Goal: Task Accomplishment & Management: Manage account settings

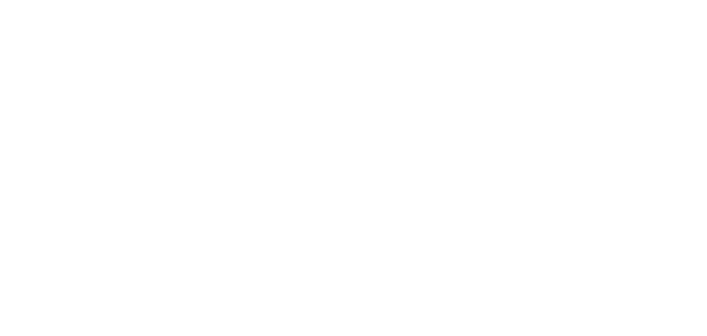
select select "*"
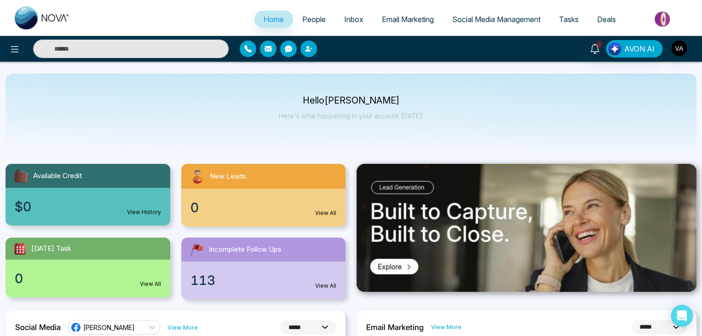
click at [10, 50] on icon at bounding box center [14, 49] width 11 height 11
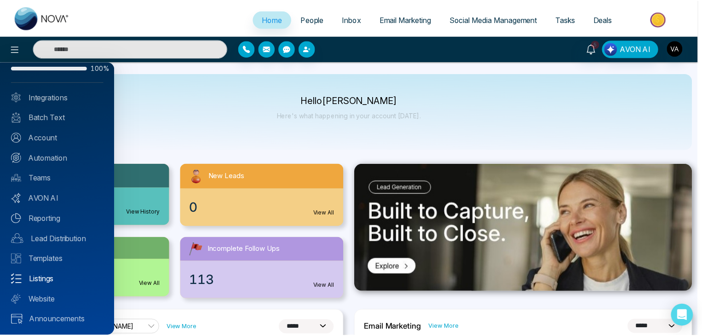
scroll to position [25, 0]
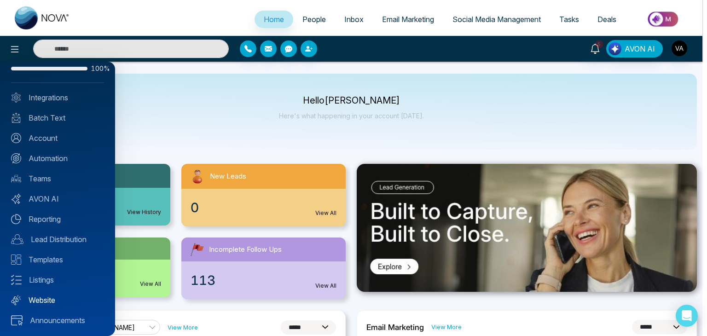
click at [45, 300] on link "Website" at bounding box center [57, 299] width 93 height 11
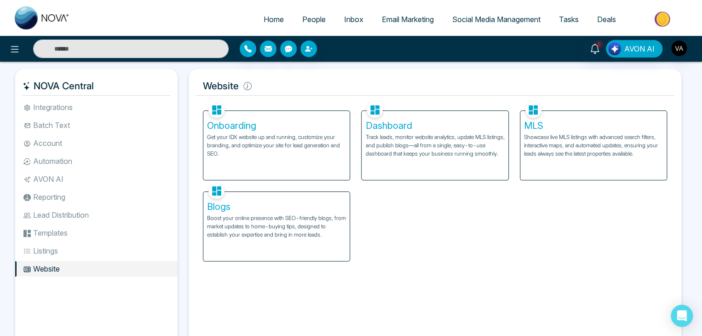
click at [278, 147] on p "Get your IDX website up and running, customize your branding, and optimize your…" at bounding box center [276, 145] width 139 height 25
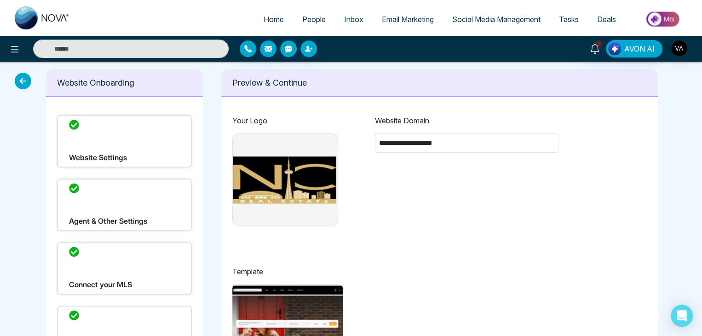
type input "**********"
click at [17, 78] on icon at bounding box center [23, 81] width 17 height 17
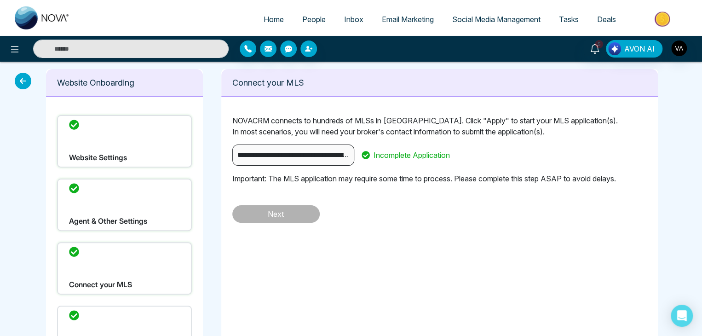
click at [17, 78] on icon at bounding box center [23, 81] width 17 height 17
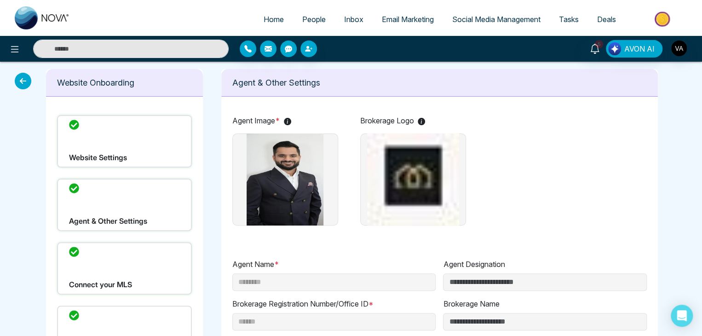
click at [274, 221] on img at bounding box center [285, 179] width 104 height 92
click at [29, 78] on icon at bounding box center [23, 81] width 17 height 17
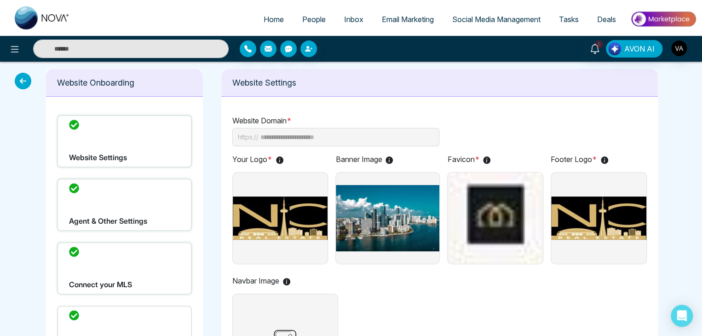
click at [29, 78] on icon at bounding box center [23, 81] width 17 height 17
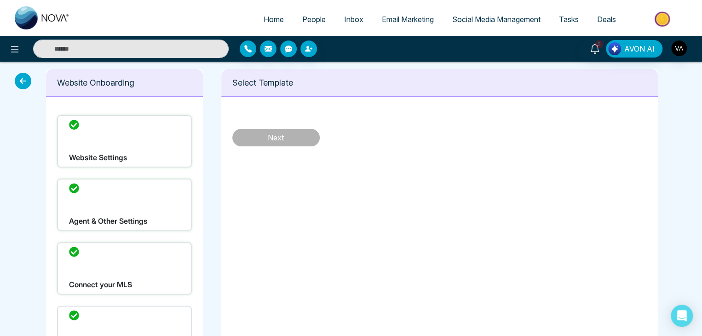
click at [29, 78] on icon at bounding box center [23, 81] width 17 height 17
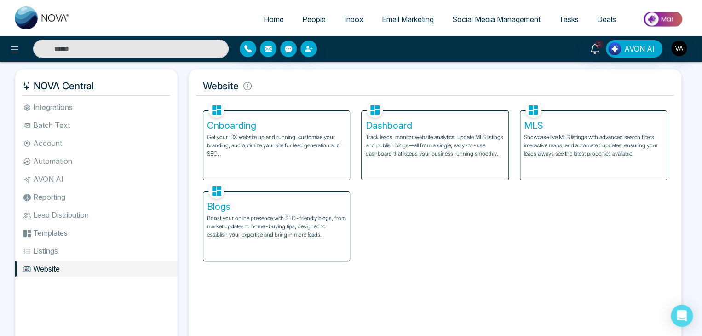
click at [419, 157] on p "Track leads, monitor website analytics, update MLS listings, and publish blogs—…" at bounding box center [434, 145] width 139 height 25
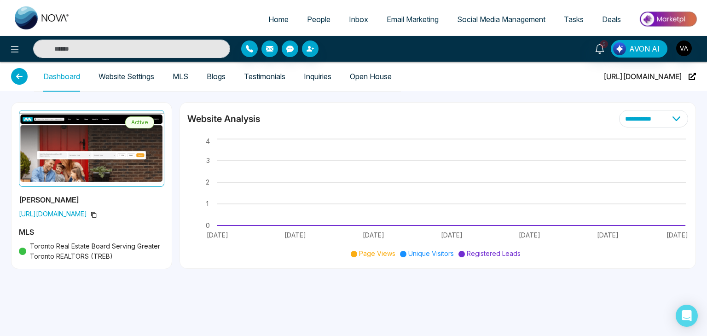
click at [125, 74] on link "Website Settings" at bounding box center [126, 77] width 56 height 8
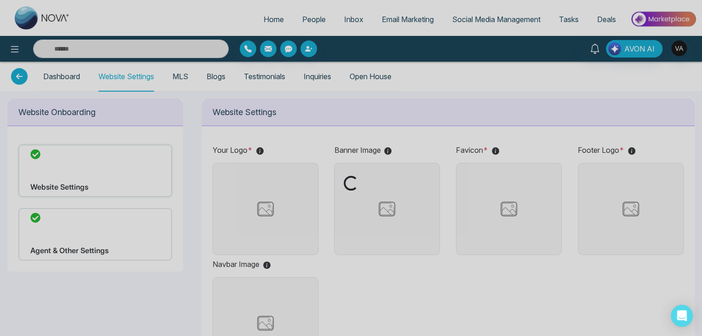
type input "**********"
type input "*******"
type input "**********"
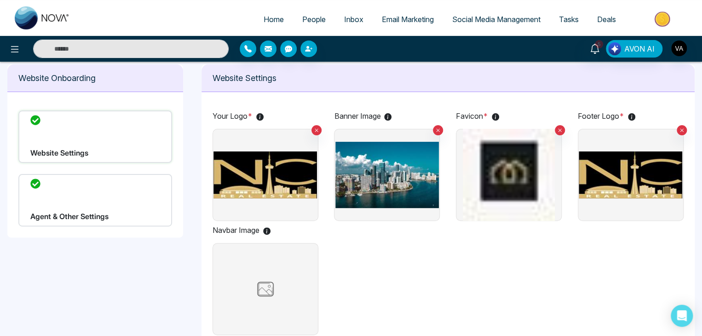
scroll to position [35, 0]
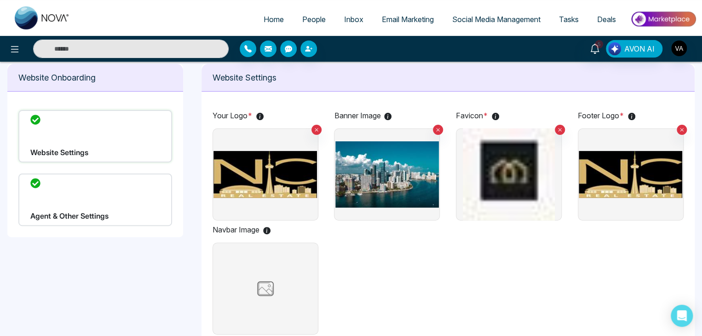
click at [370, 245] on div "Your Logo * Banner Image Favicon * Footer Logo * Navbar Image" at bounding box center [449, 224] width 472 height 228
click at [370, 235] on div "Your Logo * Banner Image Favicon * Footer Logo * Navbar Image" at bounding box center [449, 224] width 472 height 228
click at [683, 46] on img "button" at bounding box center [679, 48] width 16 height 16
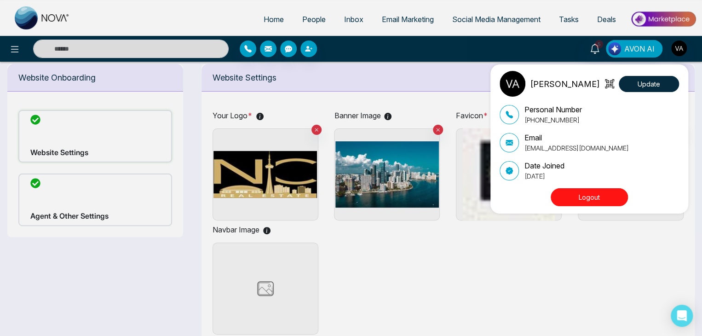
click at [429, 88] on div "Vijay Admin Update Personal Number [PHONE_NUMBER] Email [EMAIL_ADDRESS][DOMAIN_…" at bounding box center [351, 168] width 702 height 336
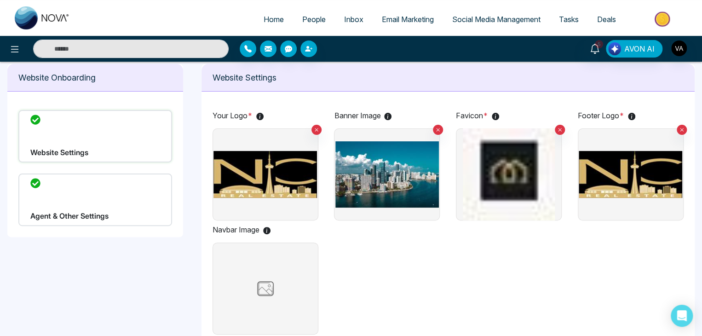
click at [415, 284] on div "Your Logo * Banner Image Favicon * Footer Logo * Navbar Image" at bounding box center [449, 224] width 472 height 228
click at [543, 280] on div "Your Logo * Banner Image Favicon * Footer Logo * Navbar Image" at bounding box center [449, 224] width 472 height 228
click at [392, 317] on div "Your Logo * Banner Image Favicon * Footer Logo * Navbar Image" at bounding box center [449, 224] width 472 height 228
click at [604, 268] on div "Your Logo * Banner Image Favicon * Footer Logo * Navbar Image" at bounding box center [449, 224] width 472 height 228
drag, startPoint x: 322, startPoint y: 131, endPoint x: 306, endPoint y: 126, distance: 16.9
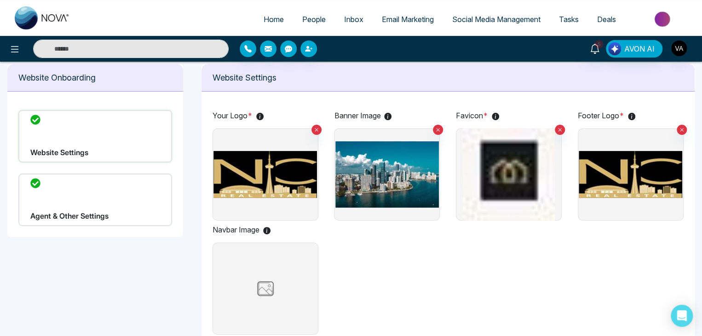
click at [306, 126] on div "Your Logo * Banner Image Favicon * Footer Logo * Navbar Image" at bounding box center [449, 224] width 472 height 228
click at [317, 129] on icon at bounding box center [316, 129] width 3 height 3
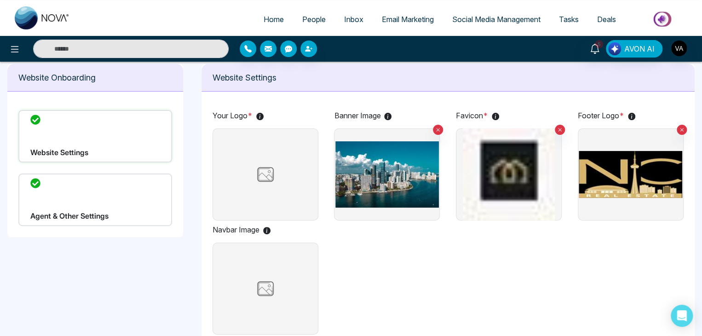
click at [393, 249] on div "Your Logo * Banner Image Favicon * Footer Logo * Navbar Image" at bounding box center [449, 224] width 472 height 228
click at [439, 128] on icon at bounding box center [438, 130] width 6 height 6
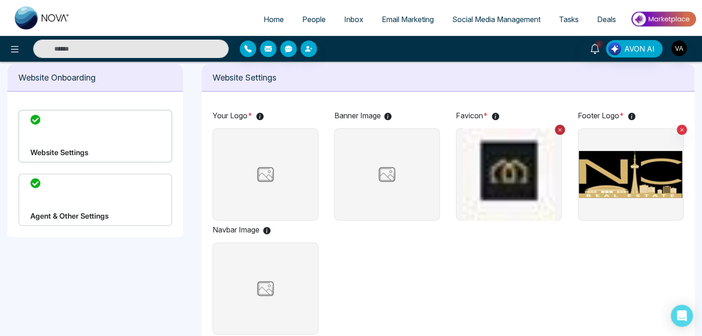
click at [559, 129] on icon at bounding box center [560, 129] width 3 height 3
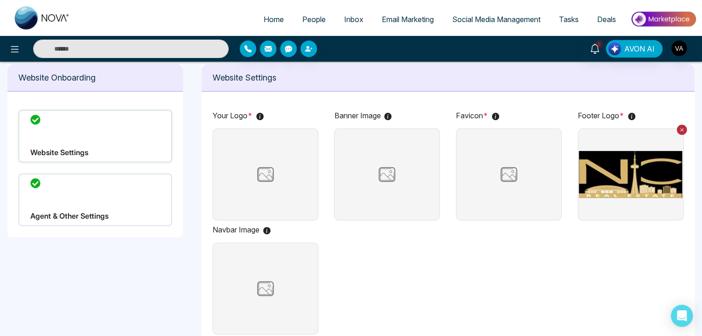
click at [682, 131] on icon at bounding box center [682, 130] width 6 height 6
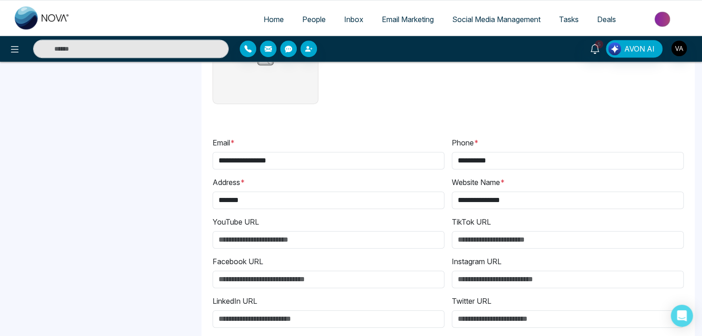
scroll to position [0, 0]
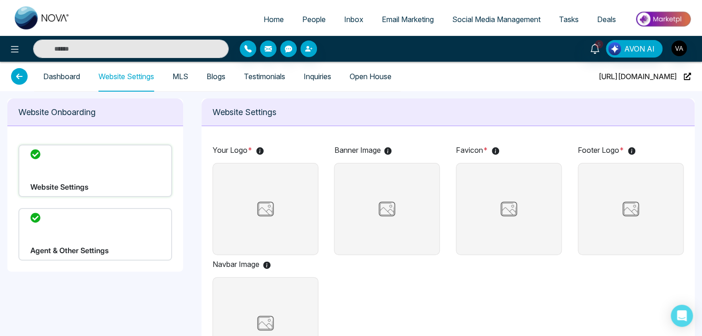
click at [127, 228] on div "Agent & Other Settings" at bounding box center [95, 234] width 154 height 52
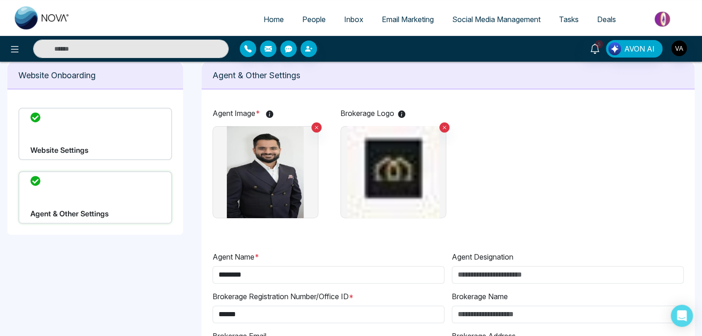
scroll to position [38, 0]
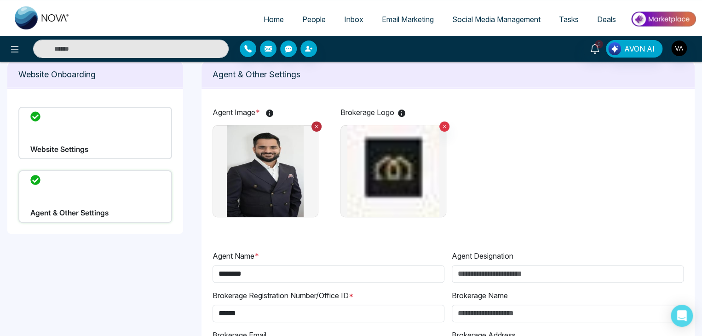
click at [315, 123] on icon at bounding box center [317, 126] width 6 height 6
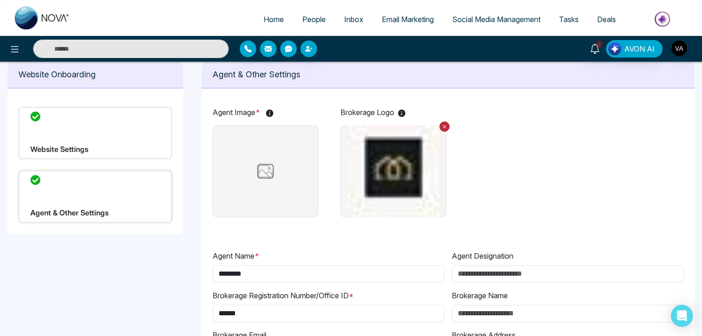
click at [447, 124] on icon at bounding box center [445, 126] width 6 height 6
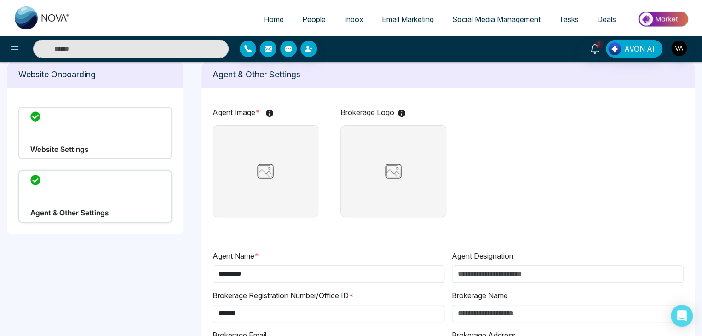
click at [616, 161] on div "Agent Image * Brokerage Logo" at bounding box center [449, 164] width 472 height 114
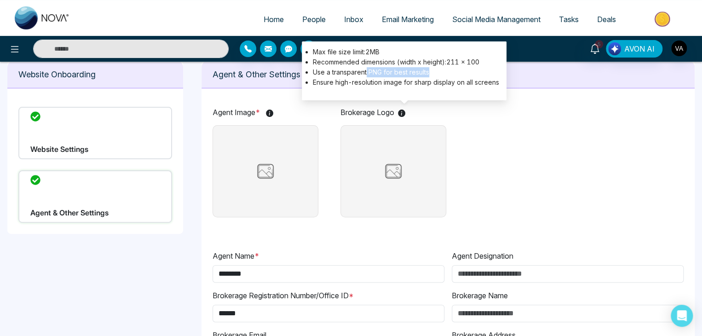
drag, startPoint x: 367, startPoint y: 72, endPoint x: 432, endPoint y: 73, distance: 64.9
click at [432, 73] on li "Use a transparent PNG for best results" at bounding box center [406, 72] width 186 height 10
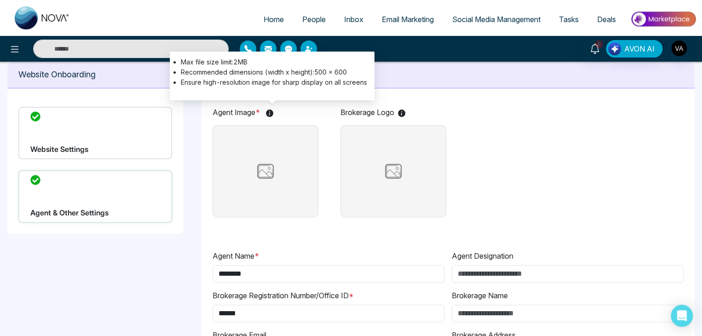
click at [272, 111] on icon at bounding box center [269, 112] width 7 height 7
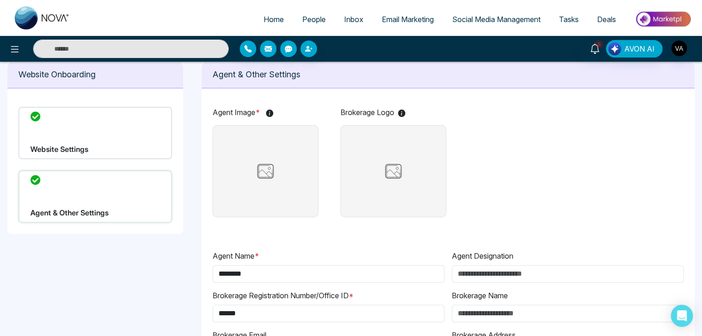
click at [114, 149] on div "Website Settings" at bounding box center [95, 133] width 154 height 52
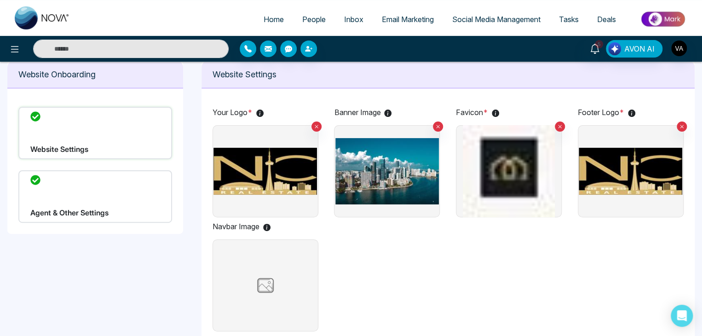
click at [434, 281] on div "Your Logo * Banner Image Favicon * Footer Logo * Navbar Image" at bounding box center [449, 221] width 472 height 228
click at [305, 12] on link "People" at bounding box center [314, 19] width 42 height 17
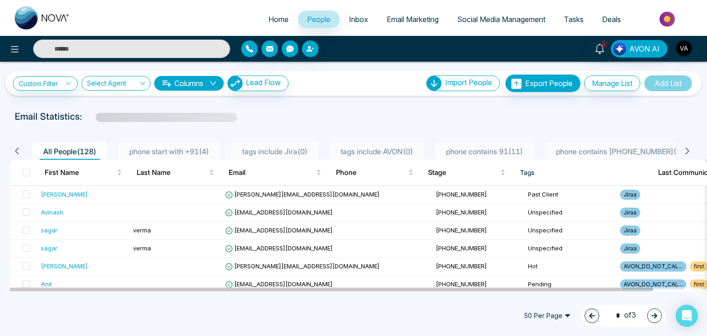
click at [268, 19] on span "Home" at bounding box center [278, 19] width 20 height 9
select select "*"
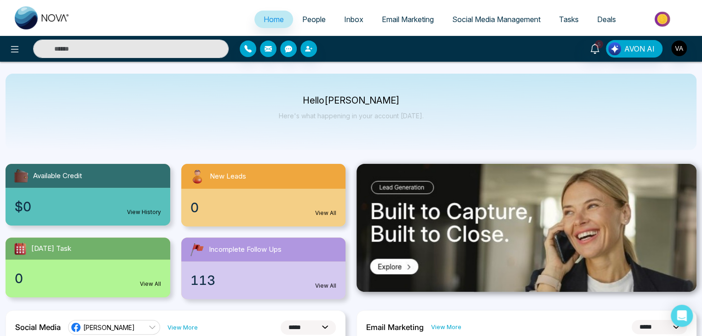
click at [493, 12] on link "Social Media Management" at bounding box center [496, 19] width 107 height 17
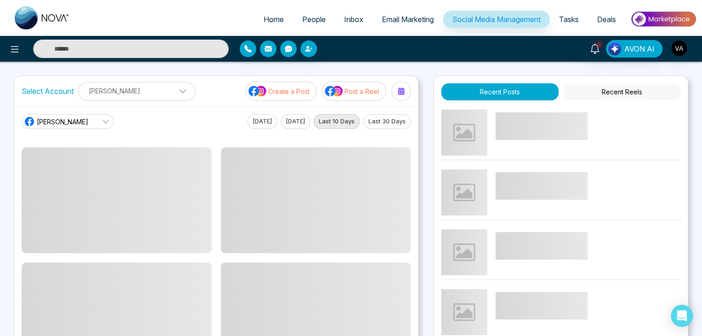
click at [358, 65] on div "Home People Inbox Email Marketing Social Media Management Tasks Deals 5 AVON AI…" at bounding box center [351, 311] width 702 height 622
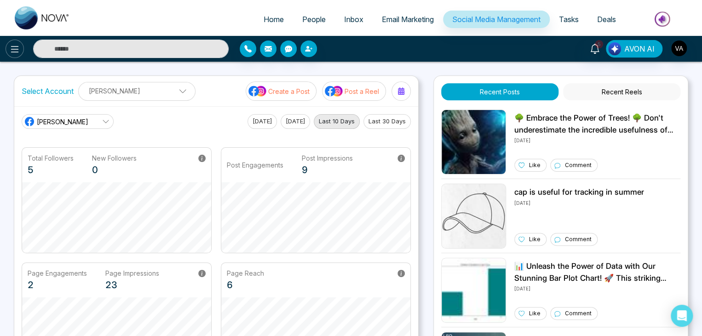
click at [10, 47] on icon at bounding box center [14, 49] width 11 height 11
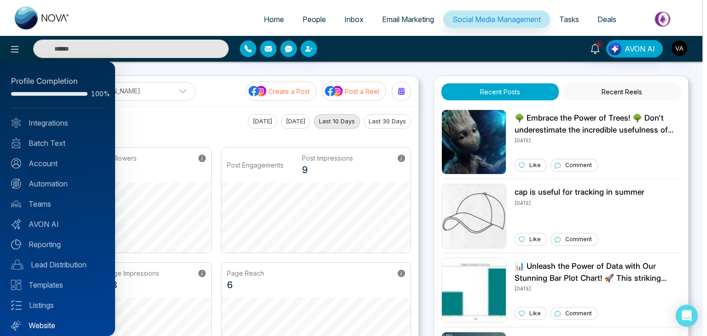
click at [42, 321] on link "Website" at bounding box center [57, 325] width 93 height 11
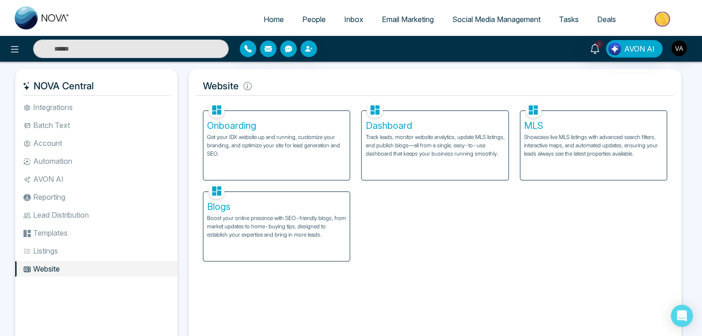
click at [419, 145] on p "Track leads, monitor website analytics, update MLS listings, and publish blogs—…" at bounding box center [434, 145] width 139 height 25
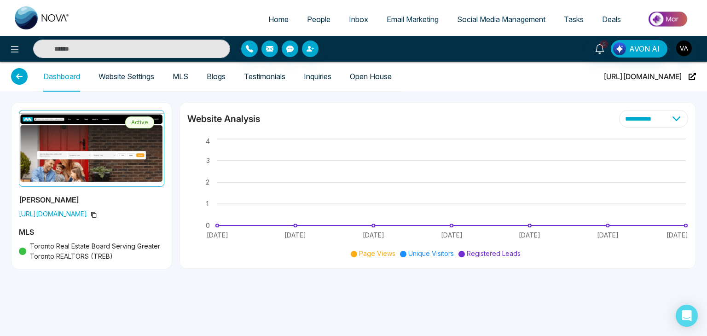
click at [135, 73] on link "Website Settings" at bounding box center [126, 77] width 56 height 8
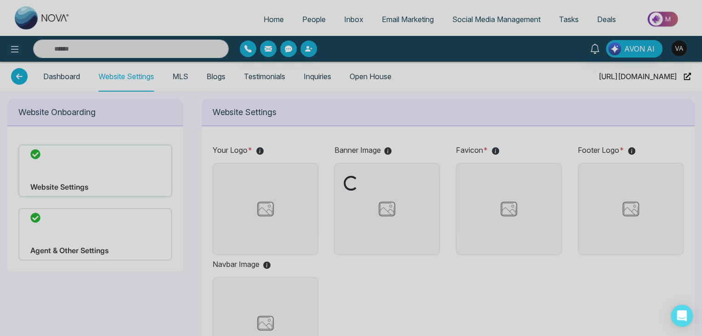
type input "**********"
type input "*******"
type input "**********"
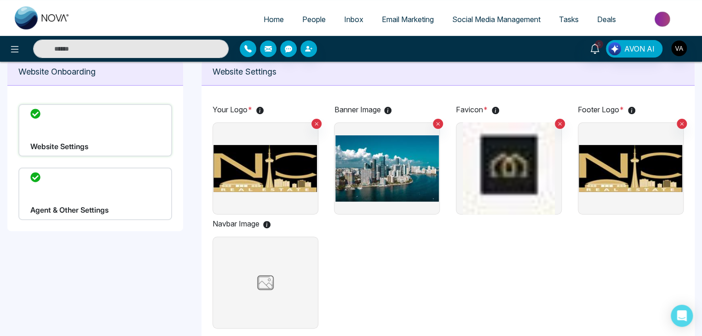
scroll to position [41, 0]
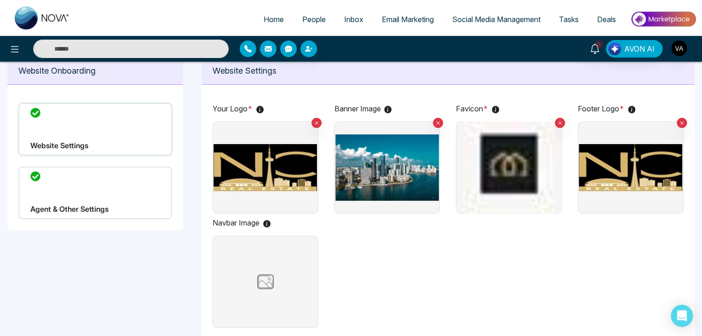
click at [107, 131] on div "Website Settings" at bounding box center [95, 129] width 154 height 52
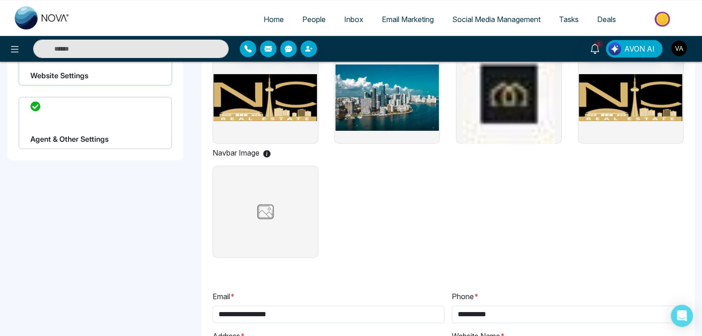
scroll to position [104, 0]
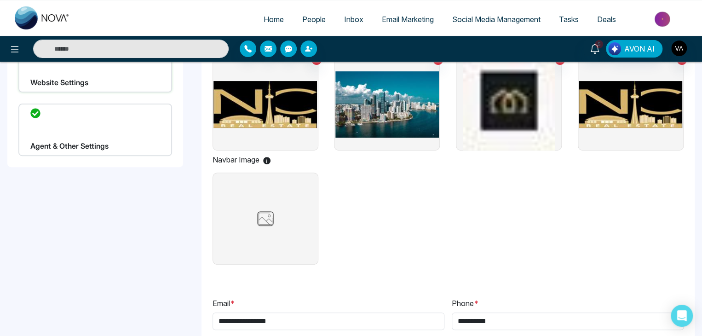
click at [98, 127] on div "Agent & Other Settings" at bounding box center [95, 130] width 154 height 52
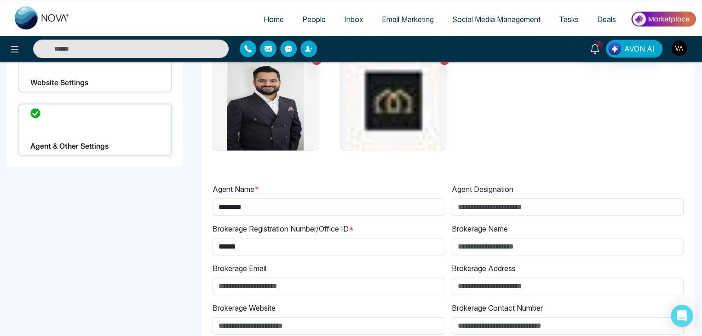
click at [512, 247] on input "Brokerage Name" at bounding box center [568, 246] width 232 height 17
paste input "**********"
type input "**********"
click at [274, 204] on input "********" at bounding box center [329, 206] width 232 height 17
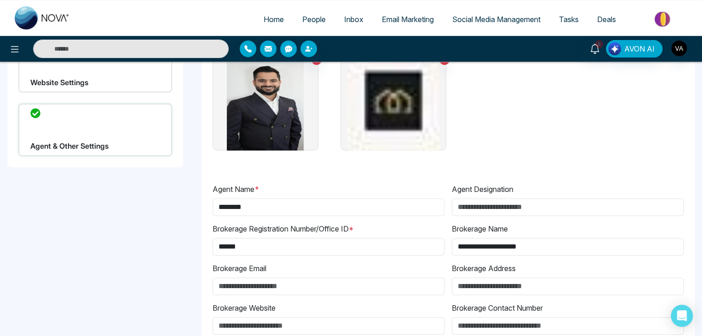
click at [274, 204] on input "********" at bounding box center [329, 206] width 232 height 17
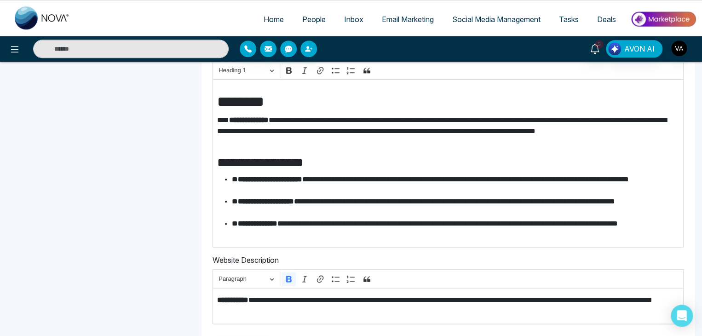
scroll to position [476, 0]
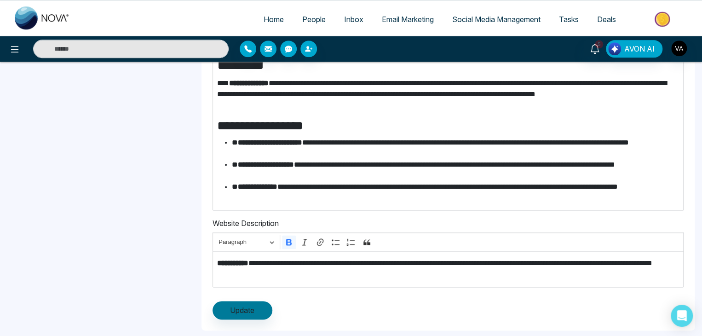
type input "**********"
click at [246, 310] on span "Update" at bounding box center [242, 310] width 24 height 11
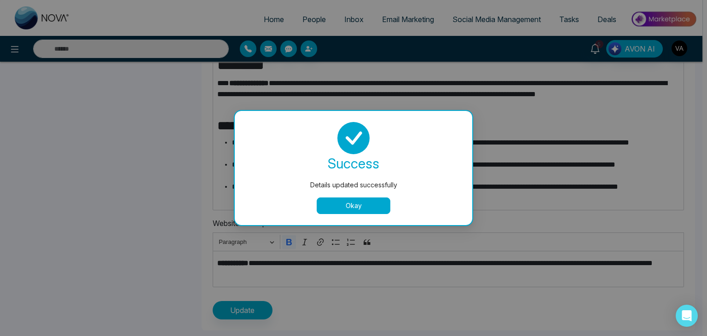
click at [366, 201] on button "Okay" at bounding box center [354, 205] width 74 height 17
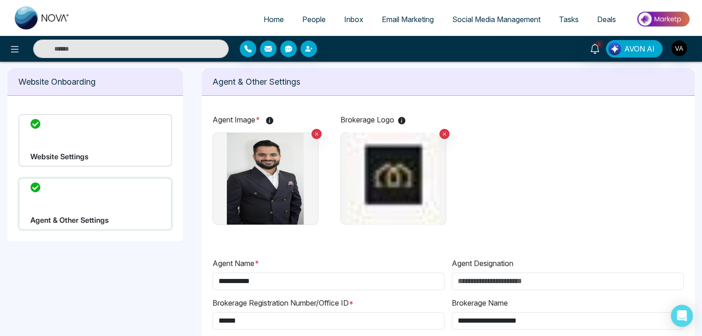
scroll to position [0, 0]
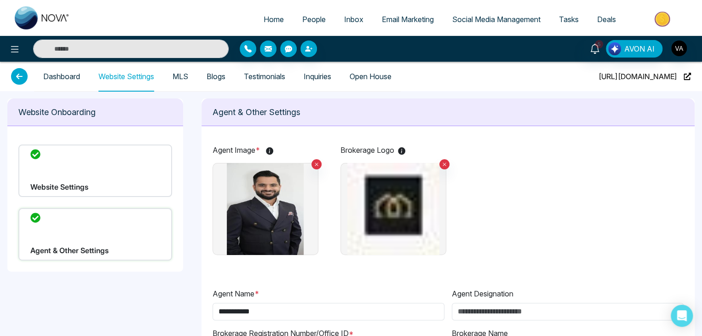
click at [119, 171] on div "Website Settings" at bounding box center [95, 170] width 154 height 52
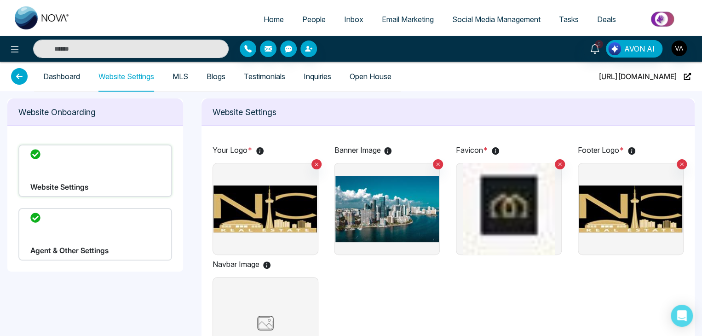
click at [121, 238] on div "Agent & Other Settings" at bounding box center [95, 234] width 154 height 52
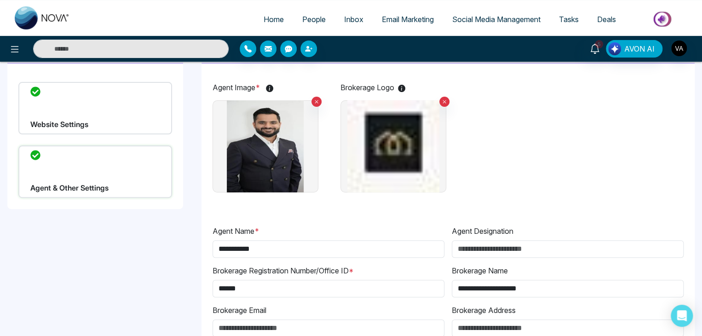
scroll to position [62, 0]
click at [105, 109] on div "Website Settings" at bounding box center [95, 108] width 154 height 52
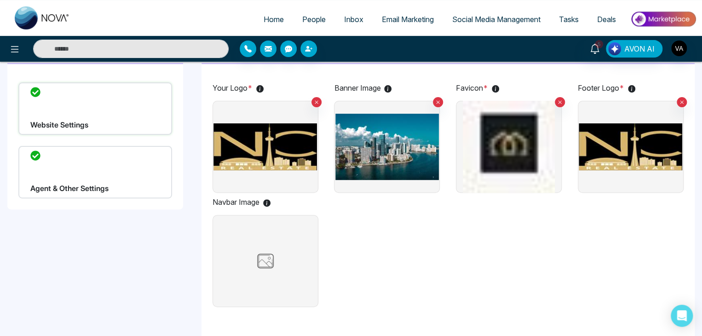
click at [455, 258] on div "Your Logo * Banner Image Favicon * Footer Logo * Navbar Image" at bounding box center [449, 196] width 472 height 228
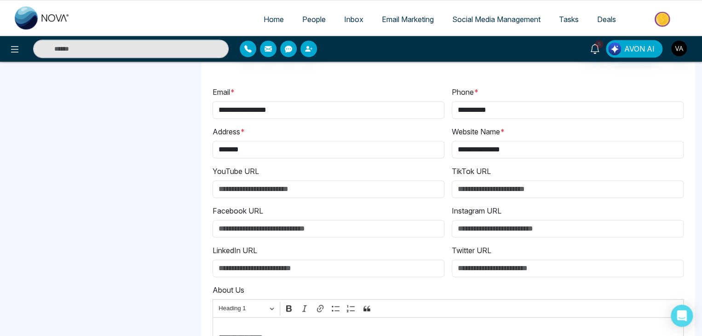
scroll to position [316, 0]
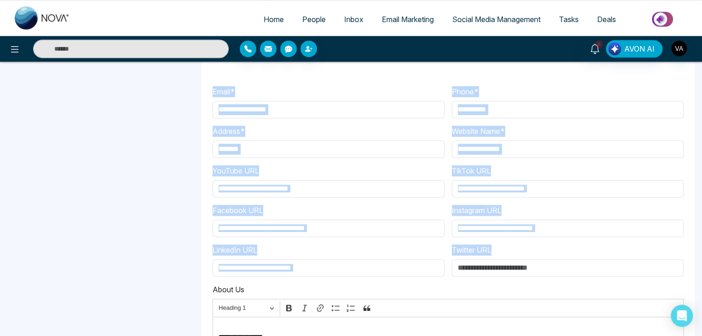
drag, startPoint x: 212, startPoint y: 90, endPoint x: 502, endPoint y: 249, distance: 331.1
click at [502, 249] on div "**********" at bounding box center [448, 282] width 479 height 406
copy div "Email * Phone * Address * Website Name * YouTube URL TikTok URL Facebook URL In…"
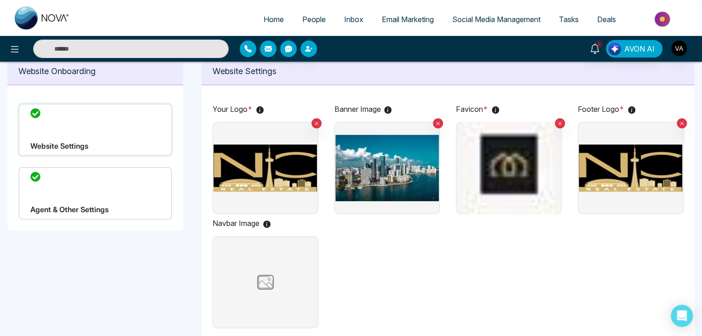
scroll to position [0, 0]
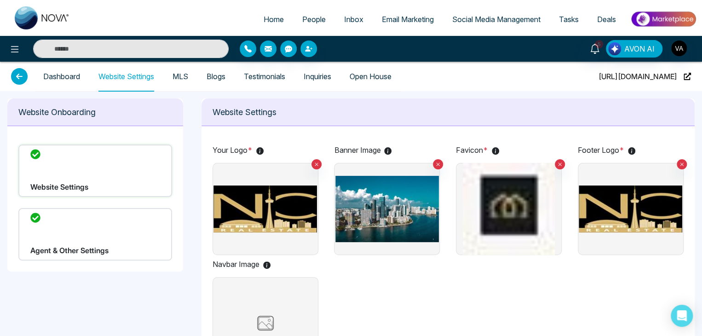
click at [83, 238] on div "Agent & Other Settings" at bounding box center [95, 234] width 154 height 52
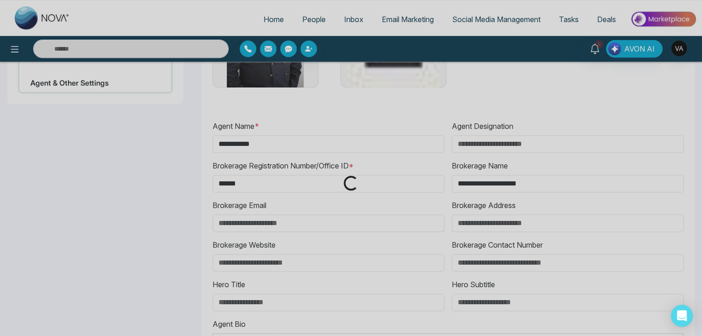
scroll to position [167, 0]
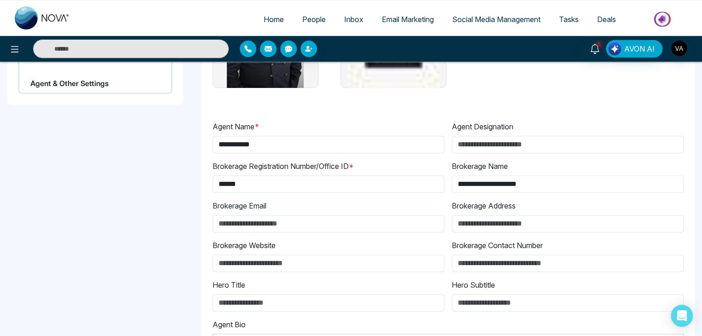
click at [513, 186] on input "**********" at bounding box center [568, 183] width 232 height 17
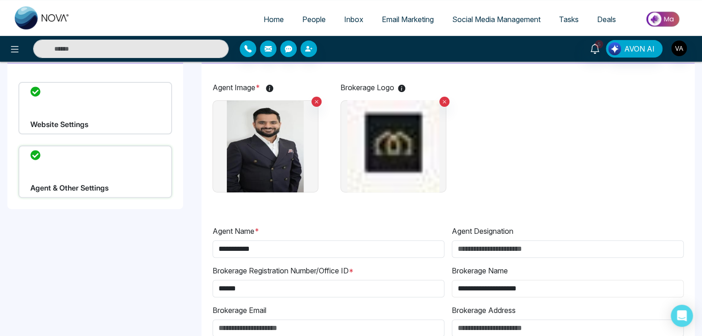
scroll to position [62, 0]
click at [119, 91] on div "Website Settings" at bounding box center [95, 108] width 154 height 52
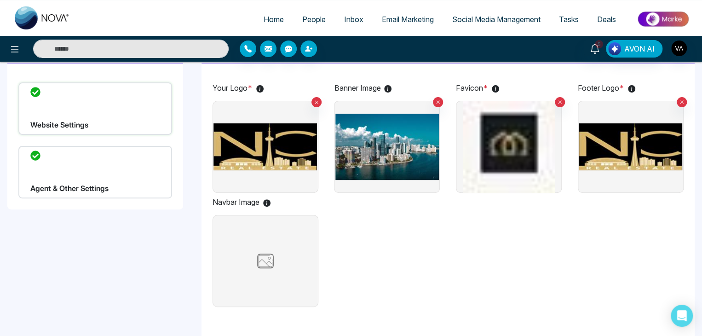
click at [120, 184] on div "Agent & Other Settings" at bounding box center [95, 172] width 154 height 52
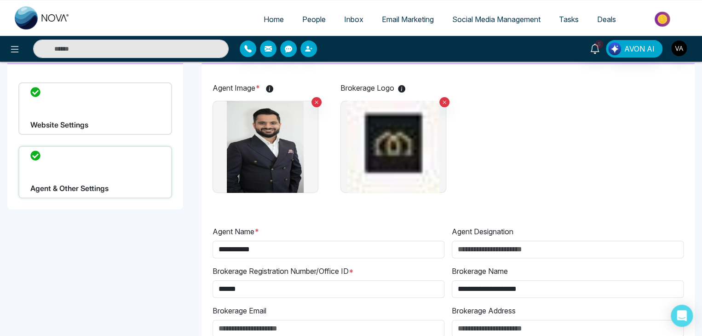
click at [463, 127] on div "Agent Image * Brokerage Logo" at bounding box center [449, 139] width 472 height 114
click at [90, 125] on div "Website Settings" at bounding box center [95, 108] width 154 height 52
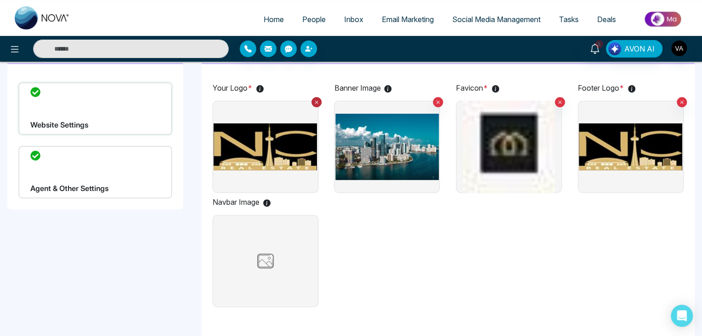
click at [318, 105] on button at bounding box center [316, 102] width 10 height 10
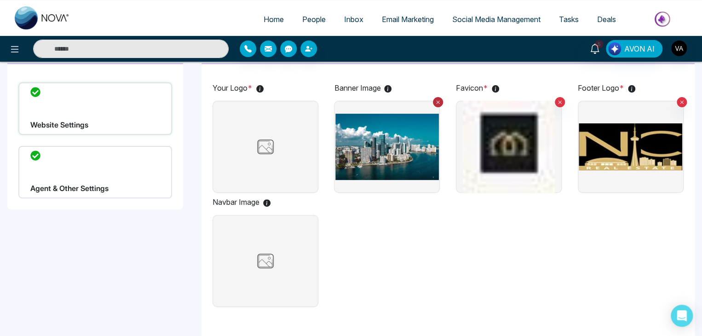
click at [440, 104] on icon at bounding box center [438, 102] width 6 height 6
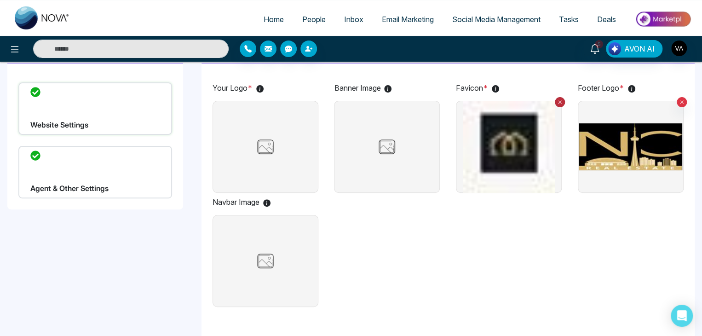
click at [556, 99] on button at bounding box center [560, 102] width 10 height 10
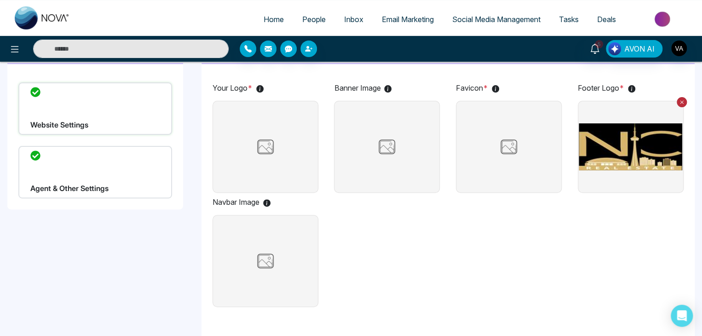
click at [680, 100] on icon at bounding box center [682, 102] width 6 height 6
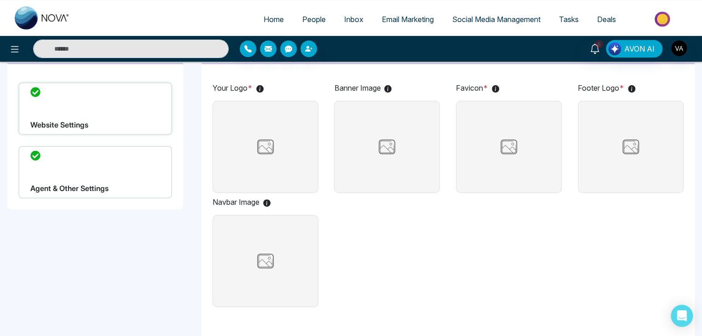
click at [247, 150] on img at bounding box center [265, 146] width 46 height 23
click at [0, 0] on input "file" at bounding box center [0, 0] width 0 height 0
click at [271, 153] on img at bounding box center [265, 146] width 46 height 23
click at [0, 0] on input "file" at bounding box center [0, 0] width 0 height 0
click at [270, 58] on body "**********" at bounding box center [353, 106] width 707 height 336
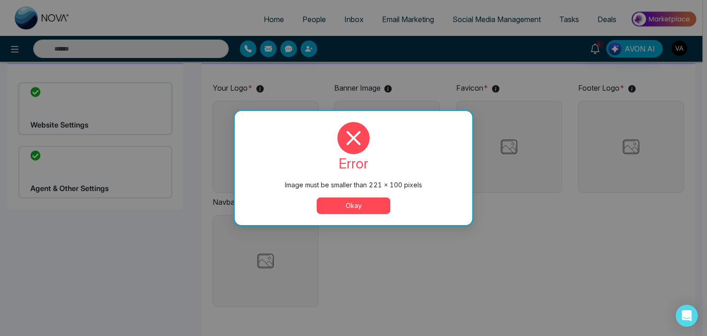
click at [357, 205] on button "Okay" at bounding box center [354, 205] width 74 height 17
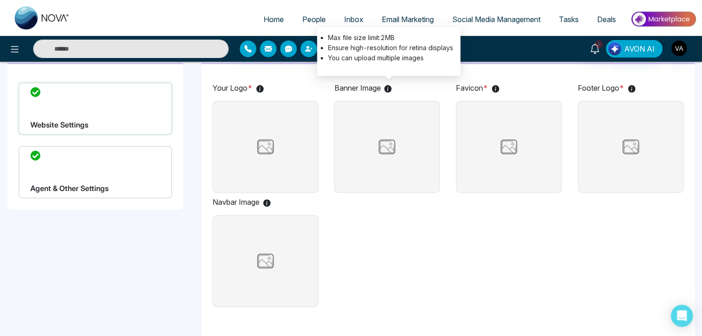
click at [388, 89] on icon at bounding box center [387, 88] width 7 height 7
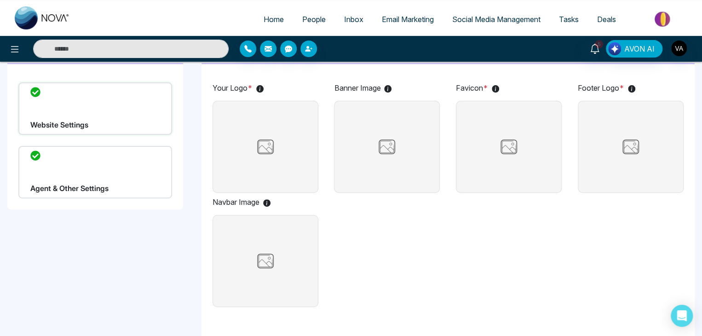
click at [383, 144] on img at bounding box center [387, 146] width 46 height 23
click at [0, 0] on input "file" at bounding box center [0, 0] width 0 height 0
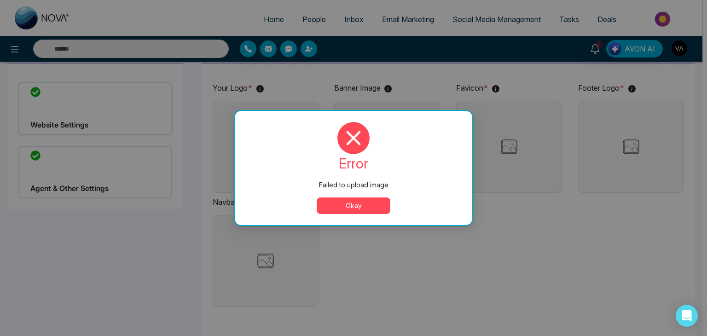
click at [370, 199] on button "Okay" at bounding box center [354, 205] width 74 height 17
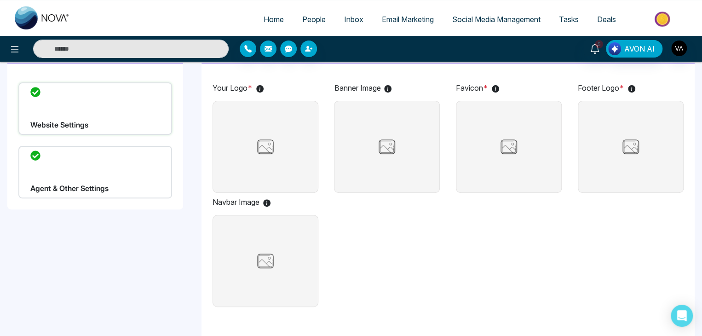
click at [402, 150] on img at bounding box center [387, 146] width 46 height 23
click at [0, 0] on input "file" at bounding box center [0, 0] width 0 height 0
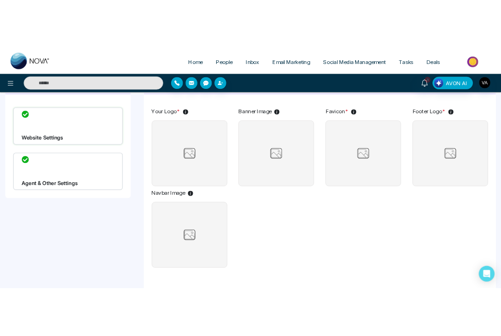
scroll to position [69, 0]
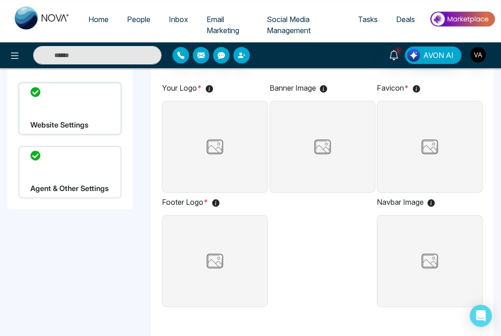
click at [312, 146] on img at bounding box center [323, 146] width 46 height 23
click at [0, 0] on input "file" at bounding box center [0, 0] width 0 height 0
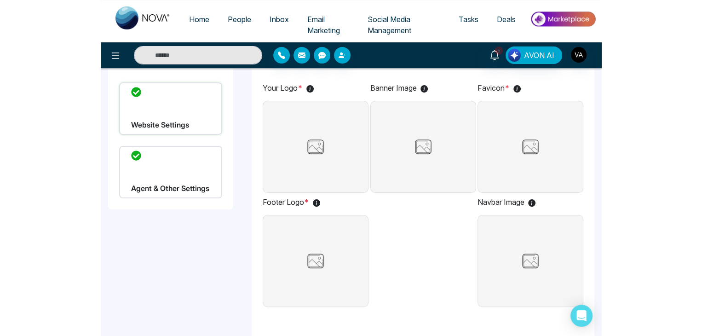
scroll to position [62, 0]
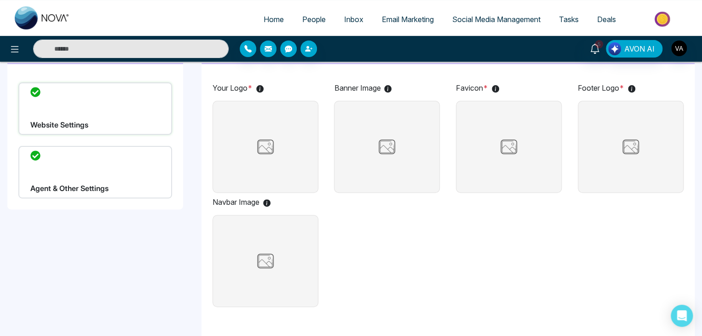
click at [636, 133] on label at bounding box center [631, 147] width 106 height 92
click at [0, 0] on input "file" at bounding box center [0, 0] width 0 height 0
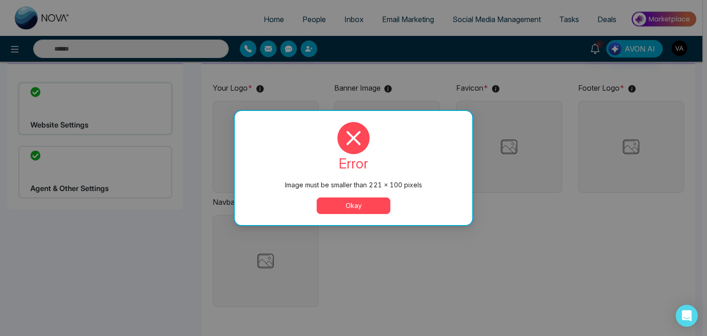
click at [354, 208] on button "Okay" at bounding box center [354, 205] width 74 height 17
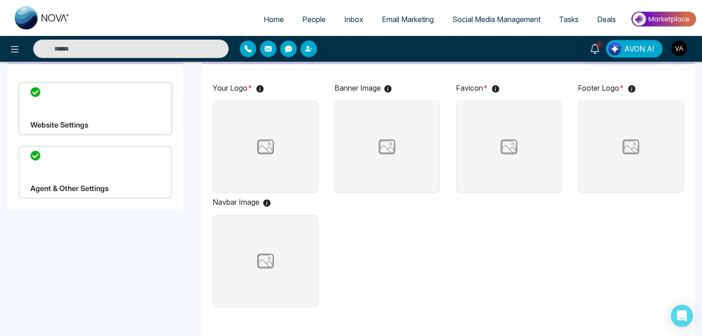
click at [238, 294] on label at bounding box center [266, 261] width 106 height 92
click at [0, 0] on input "file" at bounding box center [0, 0] width 0 height 0
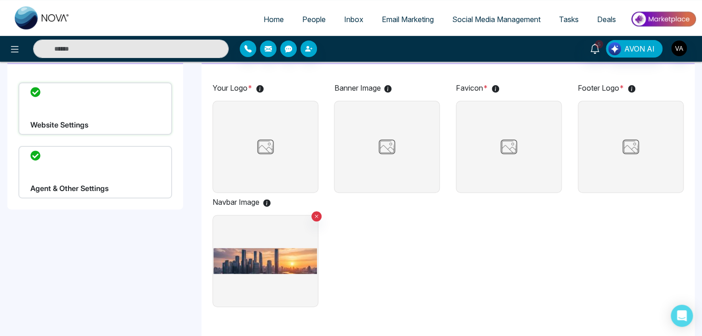
click at [388, 139] on img at bounding box center [387, 146] width 46 height 23
click at [0, 0] on input "file" at bounding box center [0, 0] width 0 height 0
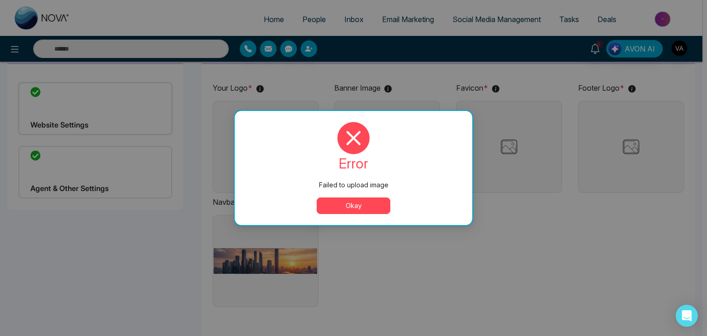
click at [362, 209] on button "Okay" at bounding box center [354, 205] width 74 height 17
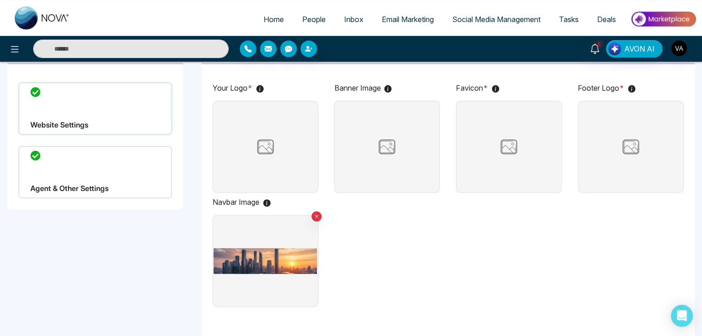
click at [528, 107] on label at bounding box center [509, 147] width 106 height 92
click at [0, 0] on input "file" at bounding box center [0, 0] width 0 height 0
click at [493, 138] on img at bounding box center [509, 146] width 46 height 23
click at [0, 0] on input "file" at bounding box center [0, 0] width 0 height 0
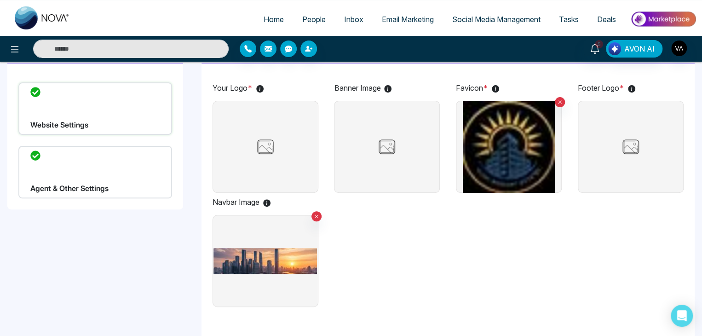
click at [631, 134] on label at bounding box center [631, 147] width 106 height 92
click at [0, 0] on input "file" at bounding box center [0, 0] width 0 height 0
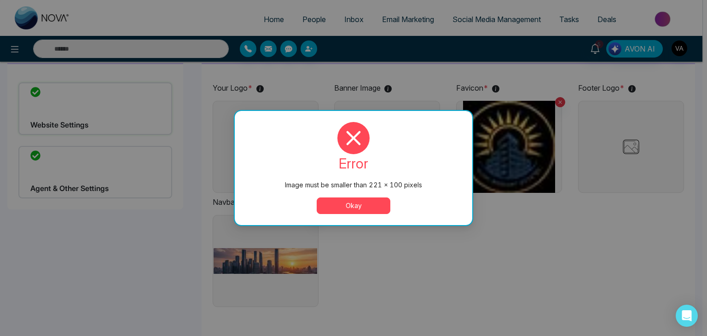
click at [350, 202] on button "Okay" at bounding box center [354, 205] width 74 height 17
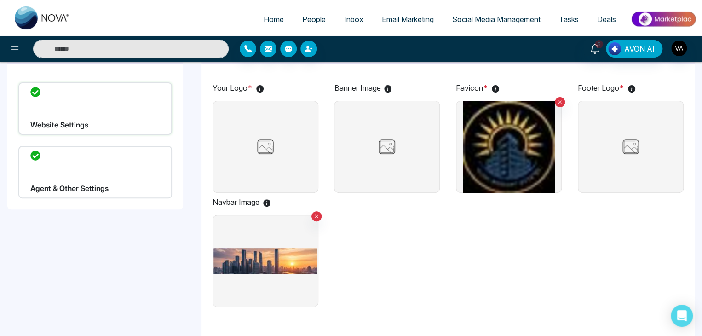
click at [397, 161] on label at bounding box center [387, 147] width 106 height 92
click at [0, 0] on input "file" at bounding box center [0, 0] width 0 height 0
click at [420, 273] on div "Your Logo * Banner Image Favicon * Footer Logo * Navbar Image" at bounding box center [449, 196] width 472 height 228
click at [282, 140] on img at bounding box center [265, 146] width 46 height 23
click at [0, 0] on input "file" at bounding box center [0, 0] width 0 height 0
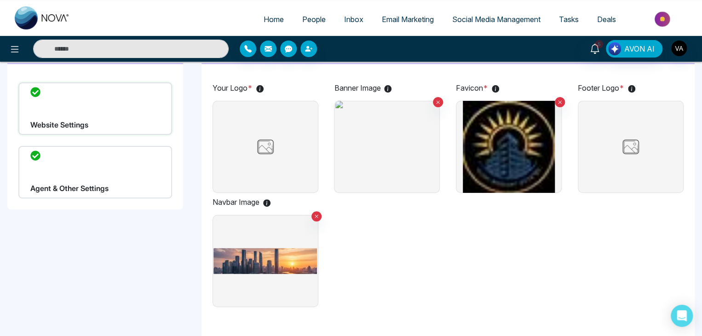
click at [523, 249] on div "Your Logo * Banner Image Favicon * Footer Logo * Navbar Image" at bounding box center [449, 196] width 472 height 228
click at [634, 161] on label at bounding box center [631, 147] width 106 height 92
click at [0, 0] on input "file" at bounding box center [0, 0] width 0 height 0
click at [412, 291] on div "Your Logo * Banner Image Favicon * Footer Logo * Navbar Image" at bounding box center [449, 196] width 472 height 228
click at [255, 129] on label at bounding box center [266, 147] width 106 height 92
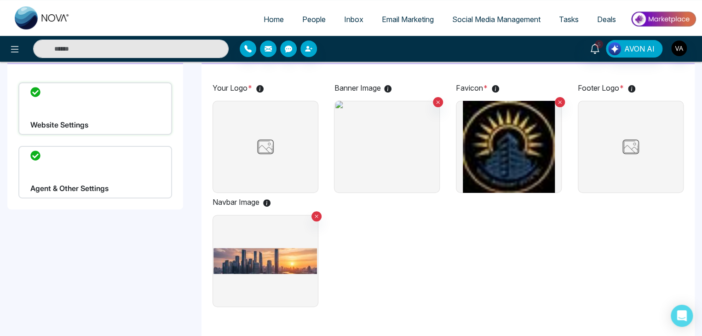
click at [0, 0] on input "file" at bounding box center [0, 0] width 0 height 0
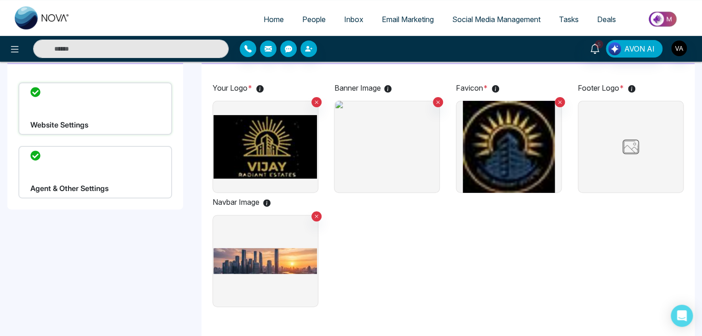
click at [642, 177] on label at bounding box center [631, 147] width 106 height 92
click at [0, 0] on input "file" at bounding box center [0, 0] width 0 height 0
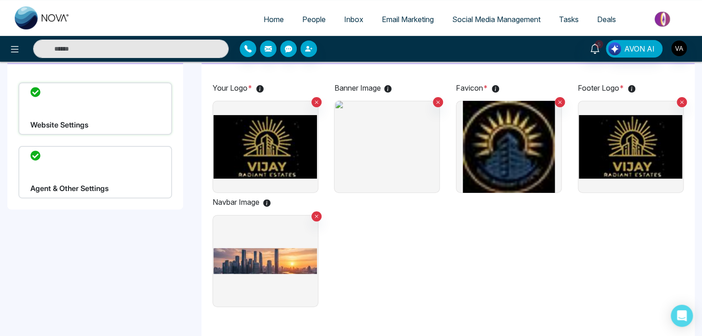
click at [472, 260] on div "Your Logo * Banner Image Favicon * Footer Logo * Navbar Image" at bounding box center [449, 196] width 472 height 228
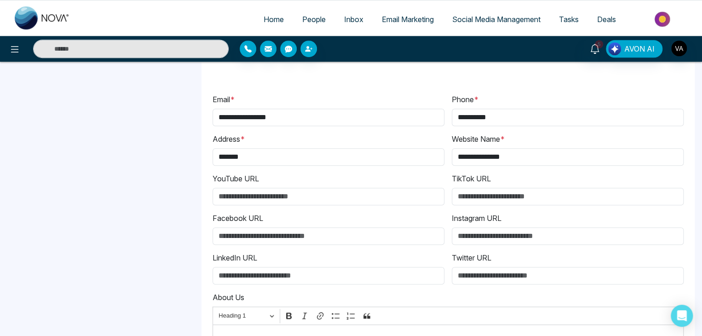
scroll to position [309, 0]
click at [331, 115] on input "**********" at bounding box center [329, 116] width 232 height 17
click at [592, 89] on div "**********" at bounding box center [448, 289] width 479 height 406
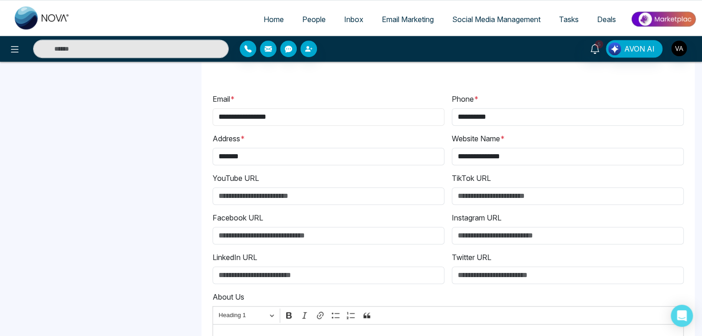
click at [294, 121] on input "**********" at bounding box center [329, 116] width 232 height 17
paste input "***"
type input "**********"
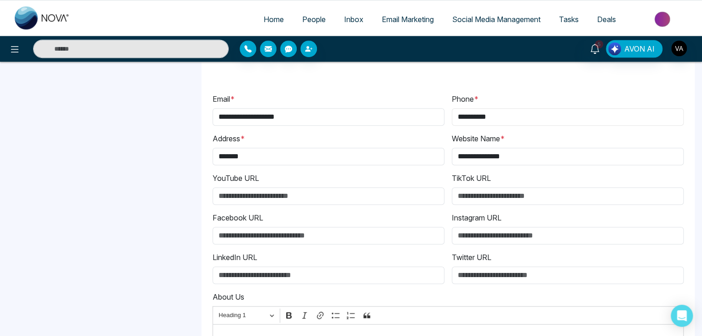
click at [499, 115] on input "**********" at bounding box center [568, 116] width 232 height 17
type input "**********"
click at [92, 276] on div "**********" at bounding box center [351, 162] width 702 height 760
click at [513, 159] on input "**********" at bounding box center [568, 156] width 232 height 17
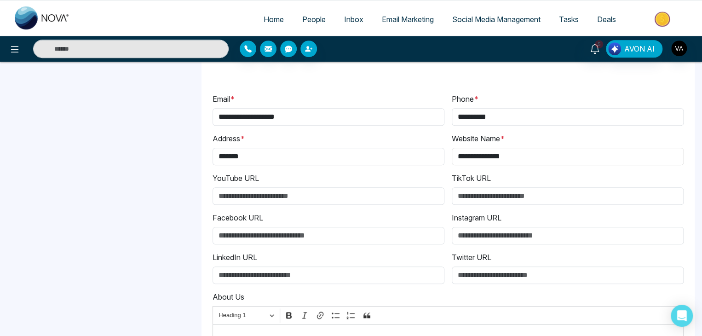
click at [513, 159] on input "**********" at bounding box center [568, 156] width 232 height 17
paste input "******"
type input "**********"
click at [279, 157] on input "*******" at bounding box center [329, 156] width 232 height 17
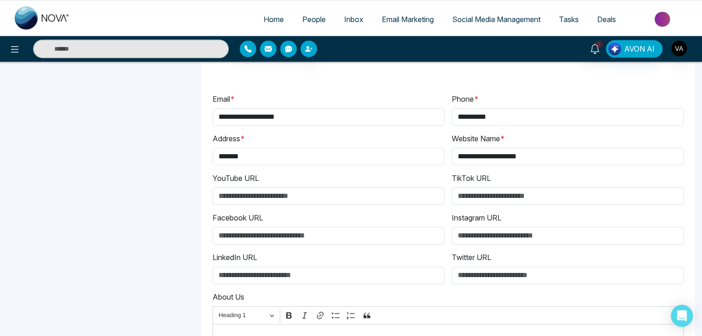
click at [279, 157] on input "*******" at bounding box center [329, 156] width 232 height 17
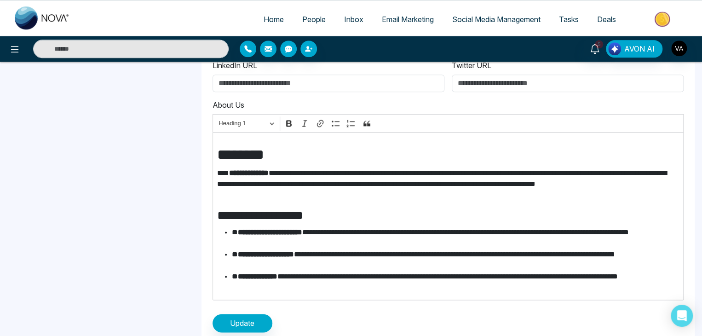
scroll to position [514, 0]
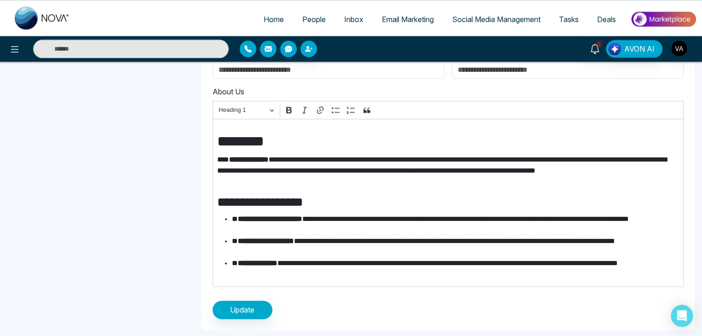
type input "******"
click at [246, 310] on span "Update" at bounding box center [242, 309] width 24 height 11
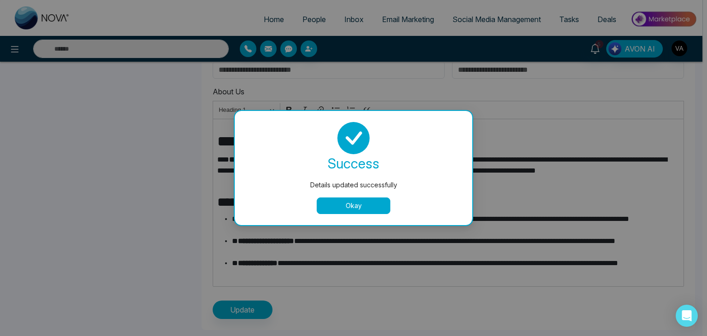
click at [361, 203] on button "Okay" at bounding box center [354, 205] width 74 height 17
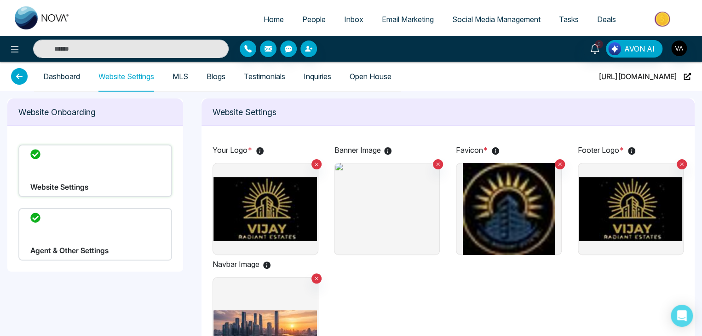
scroll to position [59, 0]
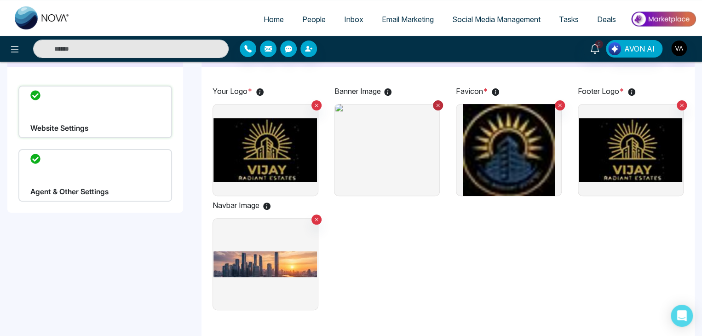
click at [440, 102] on icon at bounding box center [438, 105] width 6 height 6
click at [380, 160] on img at bounding box center [387, 149] width 46 height 23
click at [0, 0] on input "file" at bounding box center [0, 0] width 0 height 0
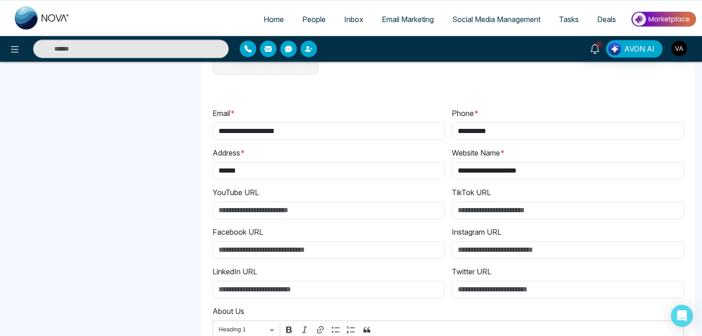
scroll to position [514, 0]
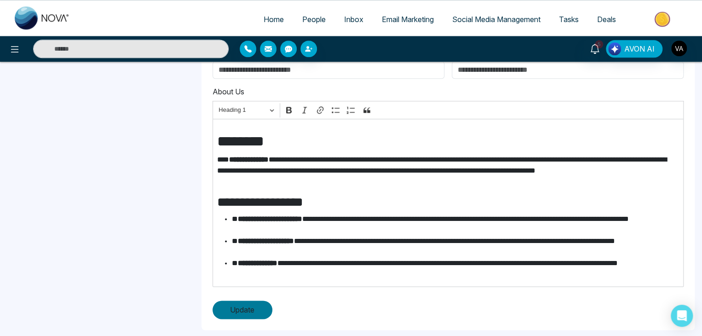
click at [265, 313] on button "Update" at bounding box center [243, 309] width 60 height 18
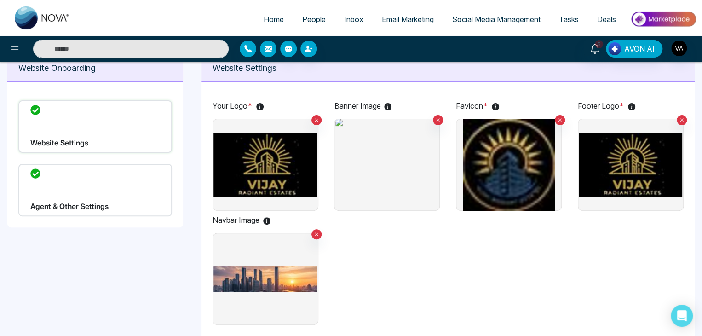
scroll to position [44, 0]
click at [118, 210] on div "Agent & Other Settings" at bounding box center [95, 190] width 154 height 52
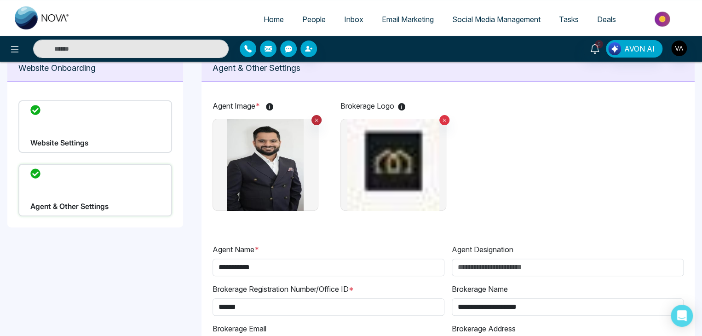
click at [316, 115] on div "Agent Image *" at bounding box center [266, 157] width 106 height 114
click at [442, 116] on button at bounding box center [444, 120] width 10 height 10
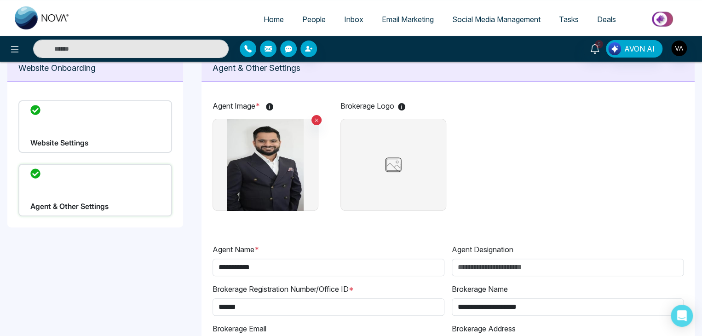
click at [382, 153] on img at bounding box center [393, 164] width 46 height 23
click at [0, 0] on input "file" at bounding box center [0, 0] width 0 height 0
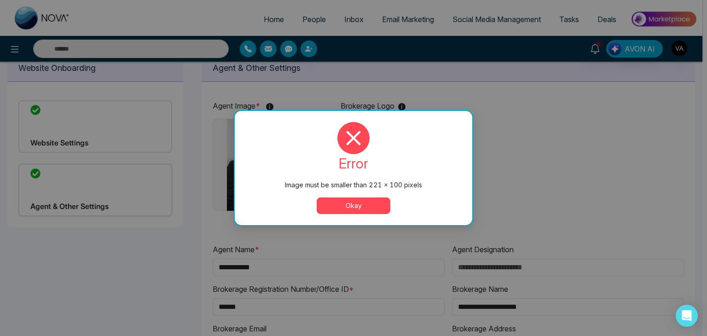
click at [374, 216] on div "error Image must be smaller than 221 × 100 pixels Okay" at bounding box center [353, 168] width 237 height 114
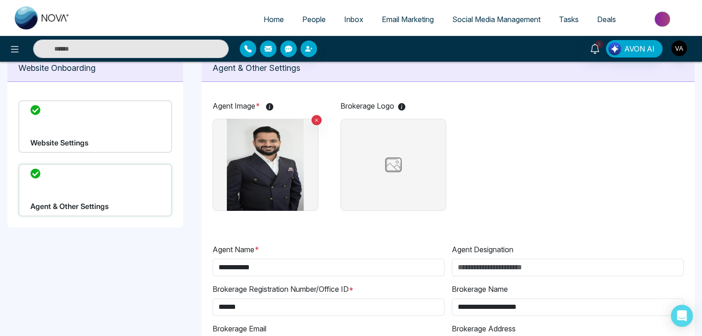
click at [381, 209] on label at bounding box center [393, 165] width 106 height 92
click at [0, 0] on input "file" at bounding box center [0, 0] width 0 height 0
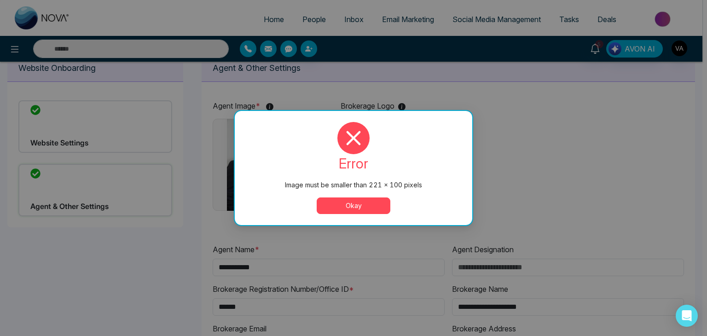
click at [343, 208] on button "Okay" at bounding box center [354, 205] width 74 height 17
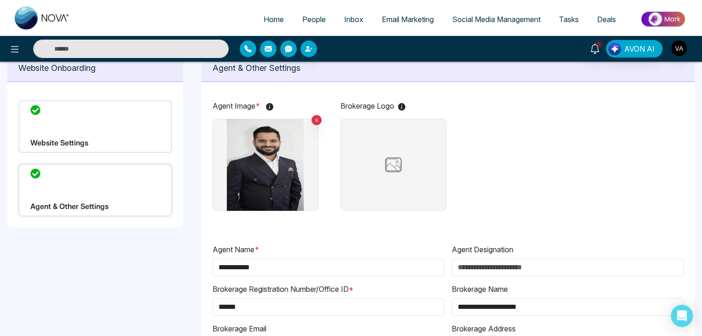
click at [391, 161] on img at bounding box center [393, 164] width 46 height 23
click at [0, 0] on input "file" at bounding box center [0, 0] width 0 height 0
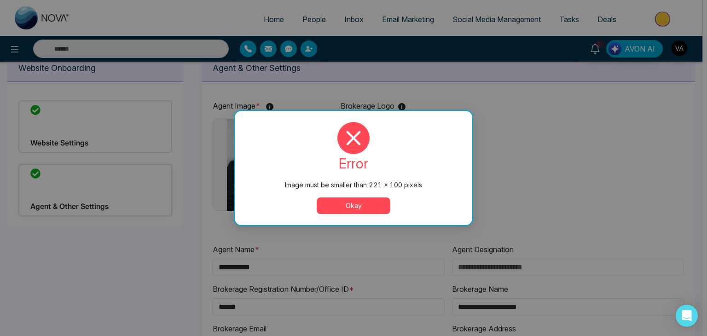
click at [357, 199] on button "Okay" at bounding box center [354, 205] width 74 height 17
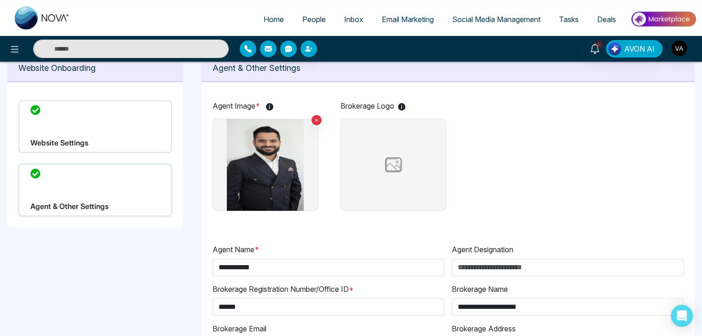
click at [398, 177] on label at bounding box center [393, 165] width 106 height 92
click at [0, 0] on input "file" at bounding box center [0, 0] width 0 height 0
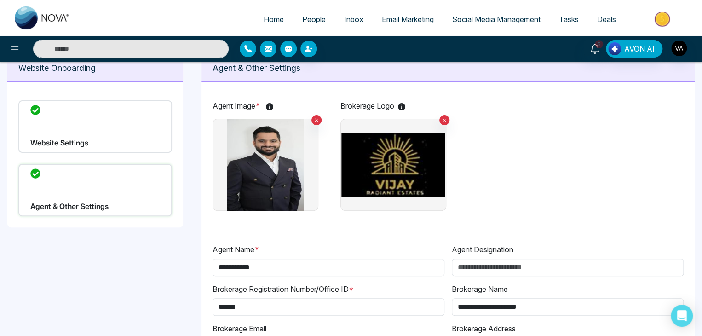
click at [262, 188] on img at bounding box center [265, 165] width 104 height 92
click at [0, 0] on input "file" at bounding box center [0, 0] width 0 height 0
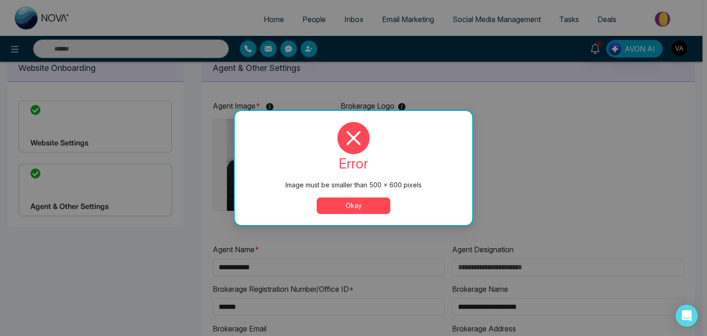
click at [355, 198] on button "Okay" at bounding box center [354, 205] width 74 height 17
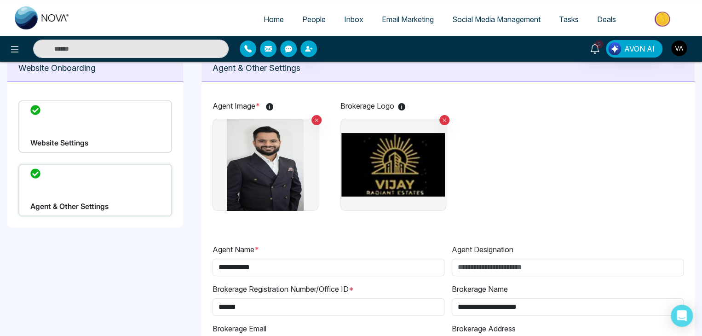
click at [272, 170] on img at bounding box center [265, 165] width 104 height 92
click at [0, 0] on input "file" at bounding box center [0, 0] width 0 height 0
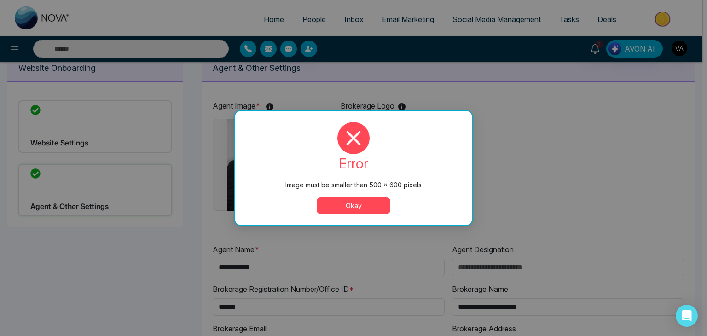
click at [335, 212] on button "Okay" at bounding box center [354, 205] width 74 height 17
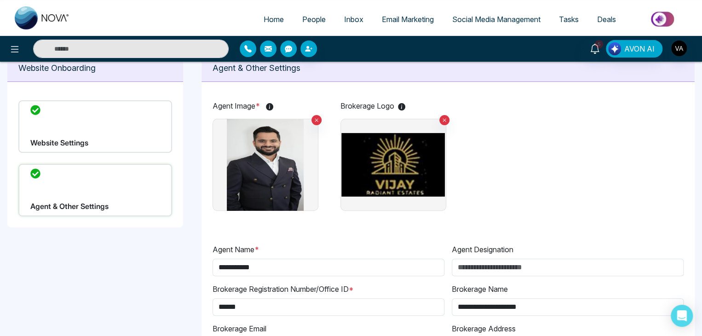
click at [250, 177] on img at bounding box center [265, 165] width 104 height 92
click at [0, 0] on input "file" at bounding box center [0, 0] width 0 height 0
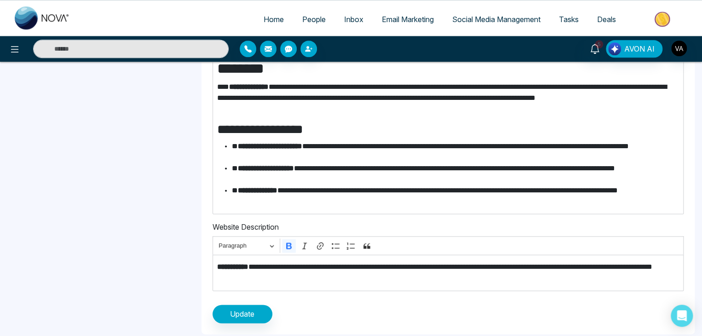
scroll to position [476, 0]
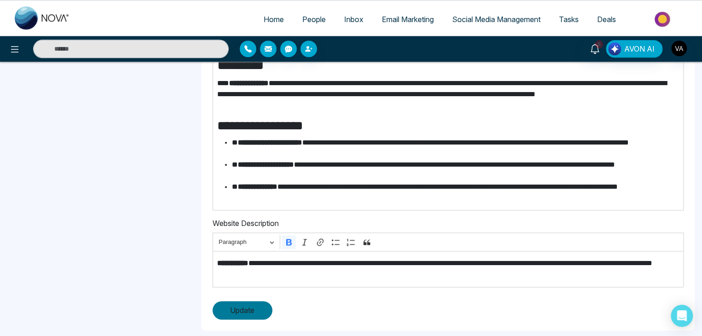
click at [251, 305] on span "Update" at bounding box center [242, 310] width 24 height 11
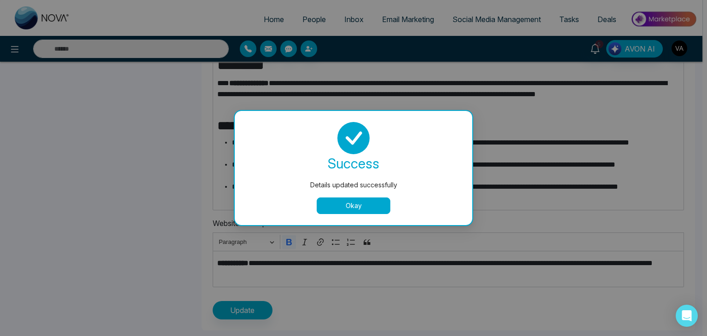
click at [371, 198] on button "Okay" at bounding box center [354, 205] width 74 height 17
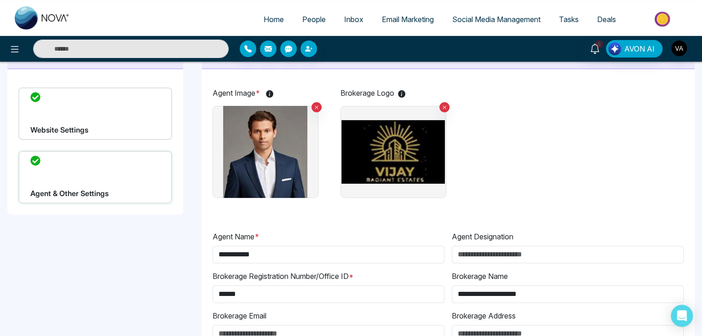
scroll to position [57, 0]
click at [530, 260] on input "Agent Designation" at bounding box center [568, 254] width 232 height 17
type input "**********"
drag, startPoint x: 478, startPoint y: 253, endPoint x: 515, endPoint y: 253, distance: 37.7
click at [515, 253] on input "**********" at bounding box center [568, 254] width 232 height 17
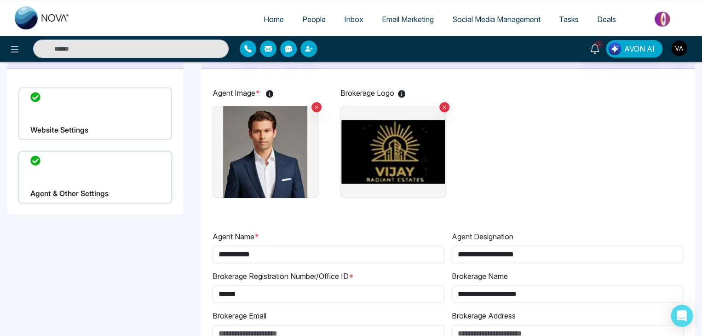
click at [515, 253] on input "**********" at bounding box center [568, 254] width 232 height 17
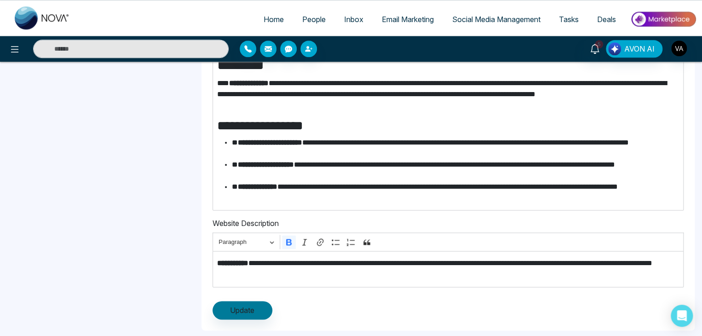
type input "**********"
click at [259, 304] on button "Update" at bounding box center [243, 310] width 60 height 18
